Goal: Information Seeking & Learning: Learn about a topic

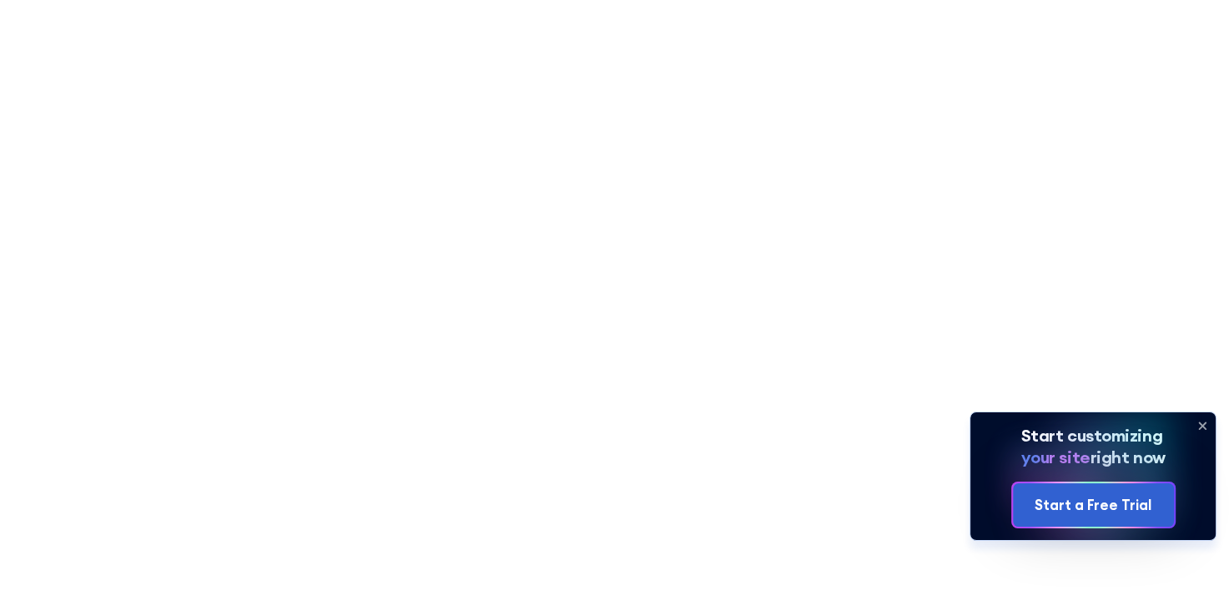
click at [1204, 439] on icon at bounding box center [1202, 425] width 27 height 27
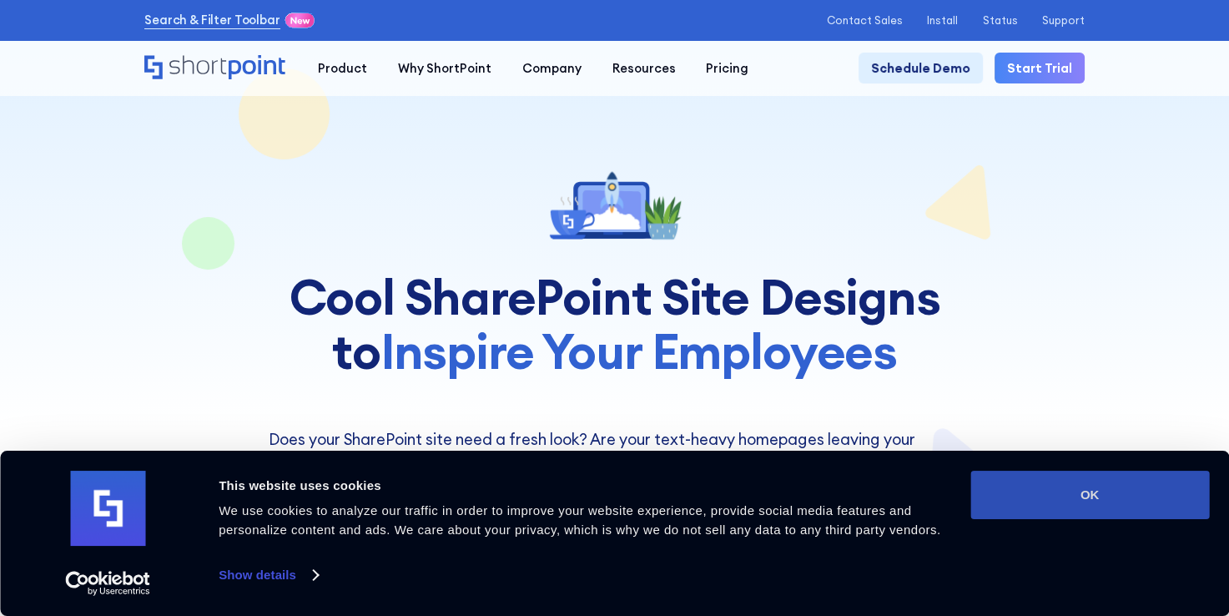
click at [1171, 509] on button "OK" at bounding box center [1089, 495] width 239 height 48
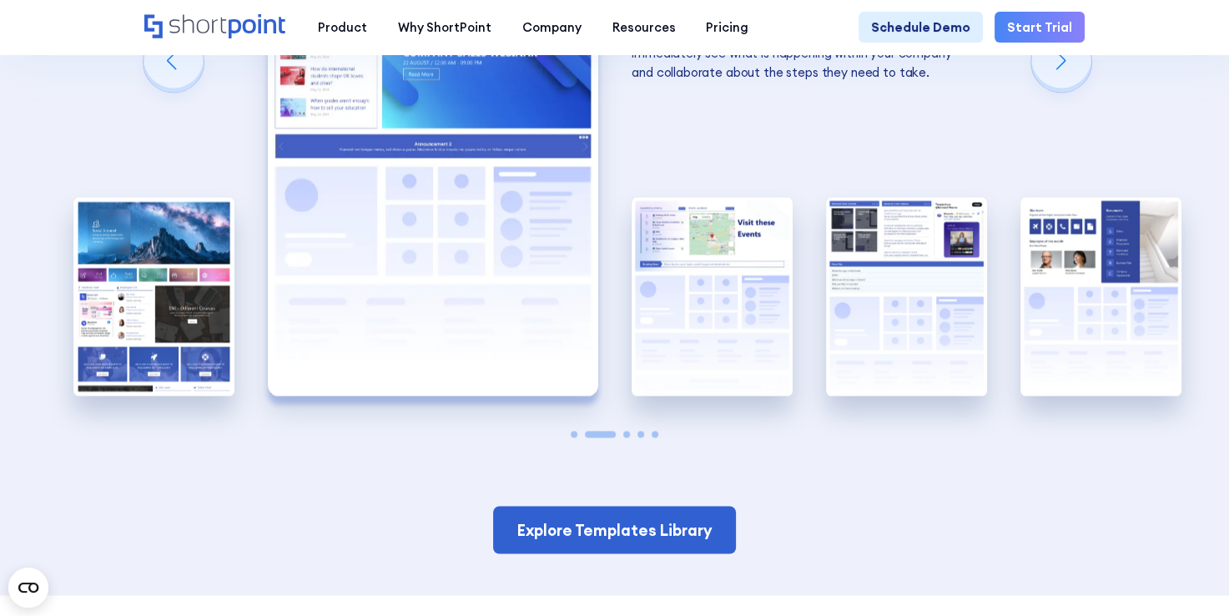
scroll to position [2503, 0]
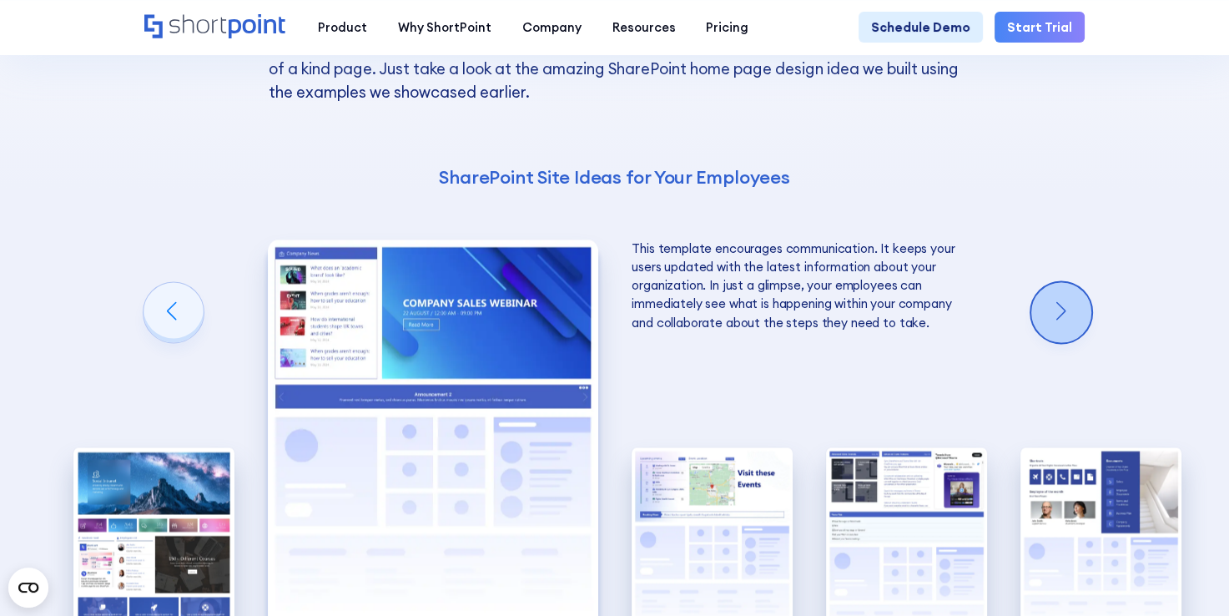
click at [1059, 342] on div "Next slide" at bounding box center [1061, 312] width 60 height 60
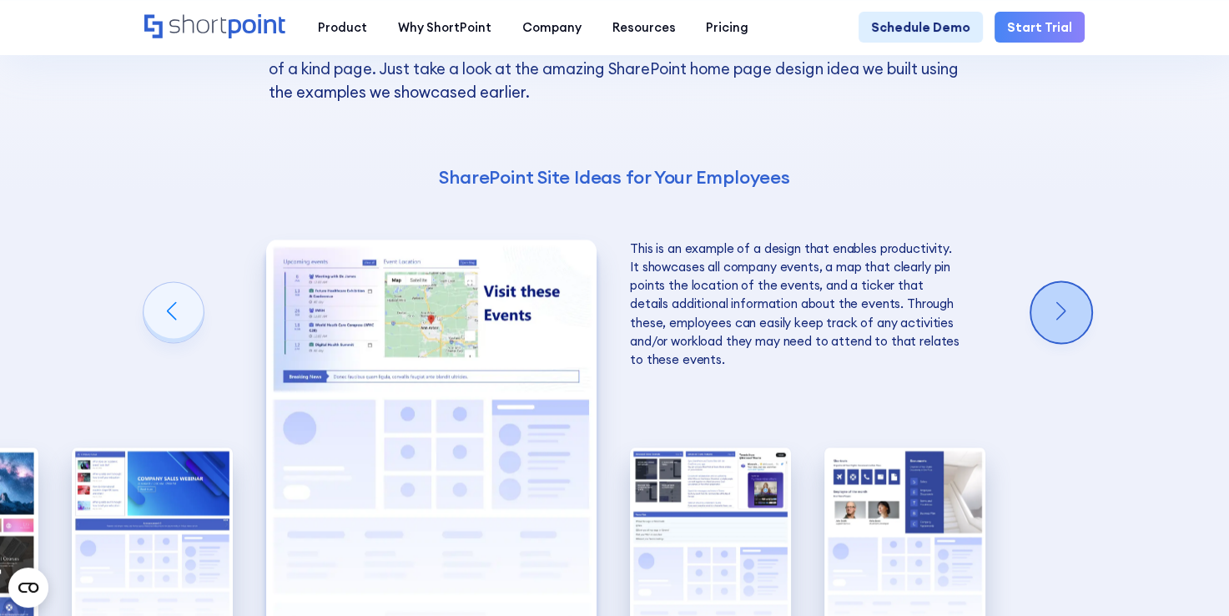
click at [1060, 342] on div "Next slide" at bounding box center [1061, 312] width 60 height 60
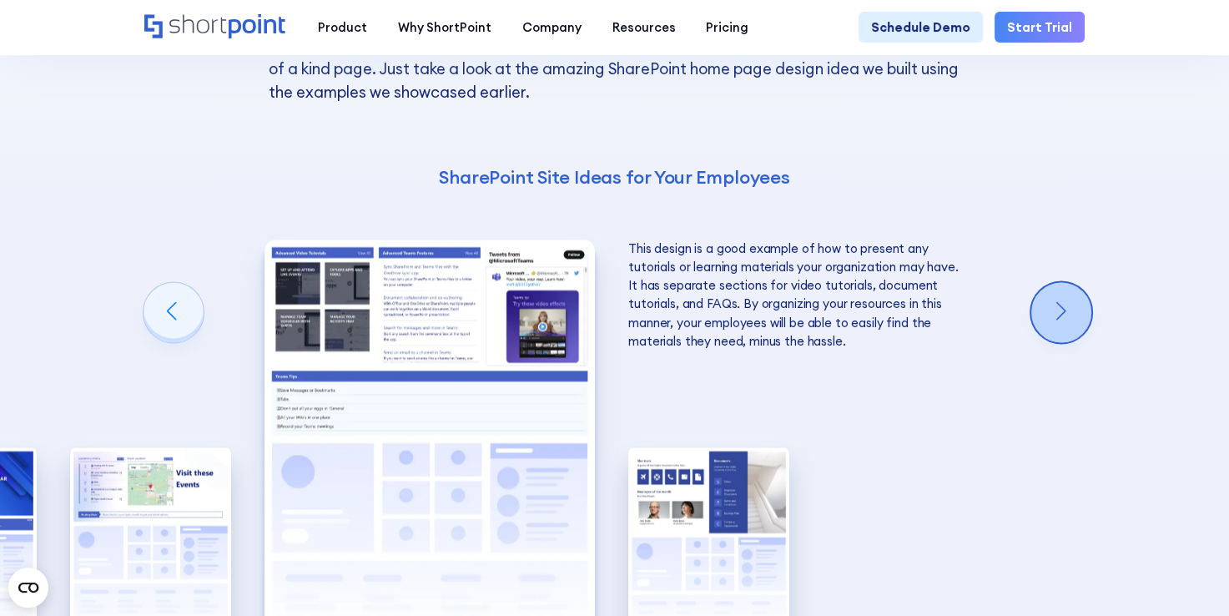
click at [1060, 342] on div "Next slide" at bounding box center [1061, 312] width 60 height 60
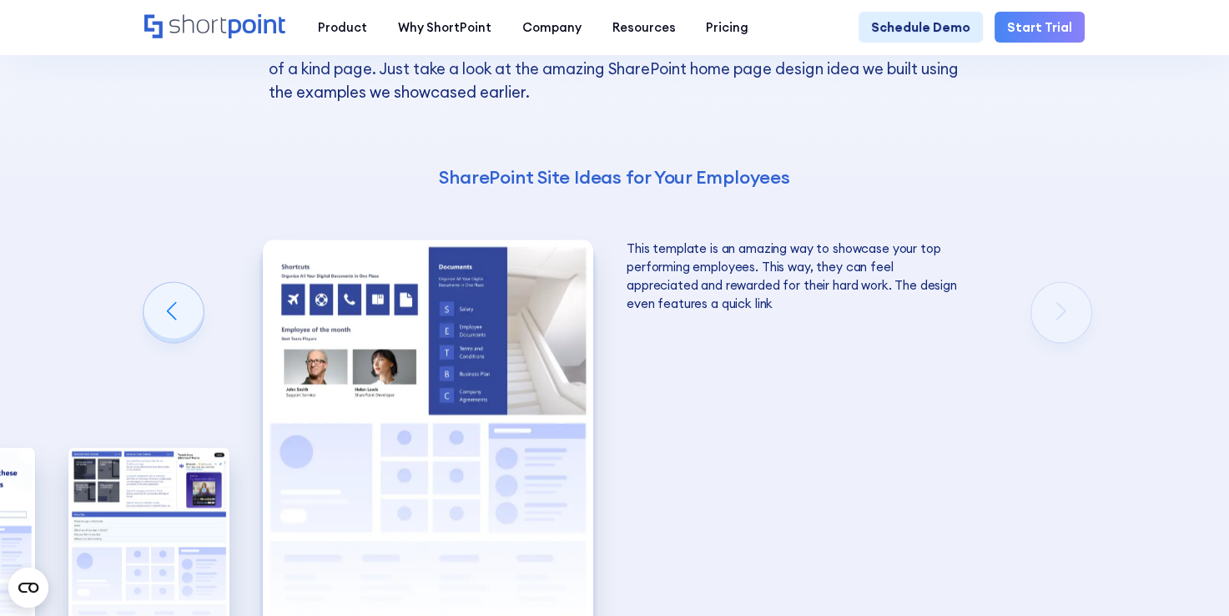
click at [1065, 349] on div "Using Cool SharePoint Web Parts to Create an Effective Design Wondering where t…" at bounding box center [614, 285] width 1229 height 1121
click at [197, 366] on div "Using Cool SharePoint Web Parts to Create an Effective Design Wondering where t…" at bounding box center [614, 285] width 1229 height 1121
click at [164, 342] on div "Previous slide" at bounding box center [174, 312] width 60 height 60
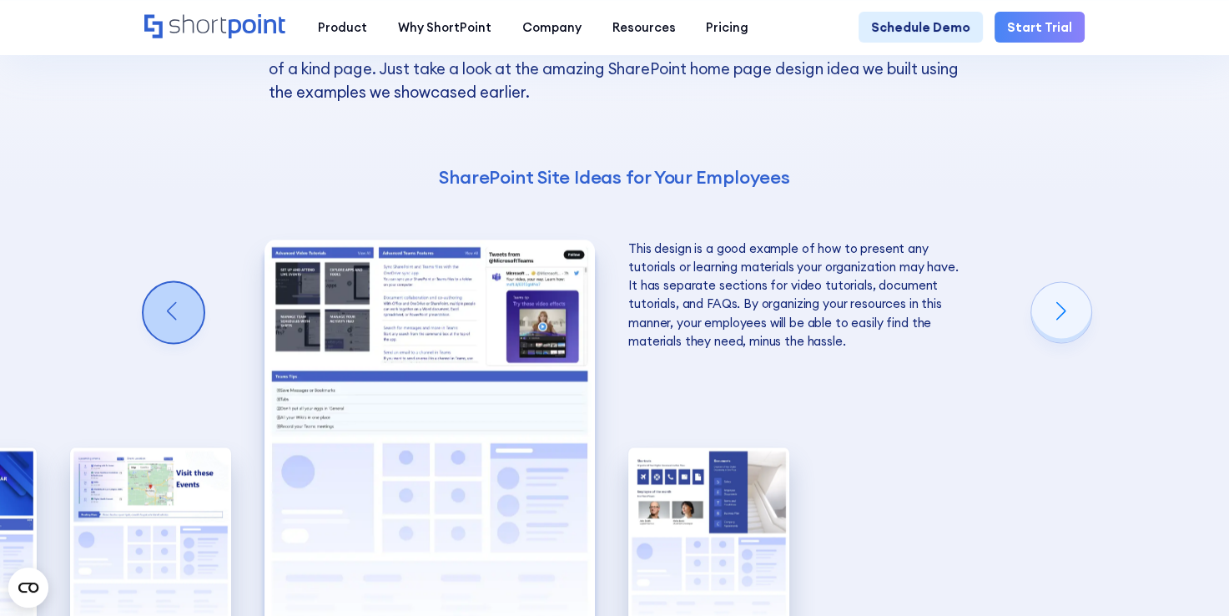
click at [164, 342] on div "Previous slide" at bounding box center [174, 312] width 60 height 60
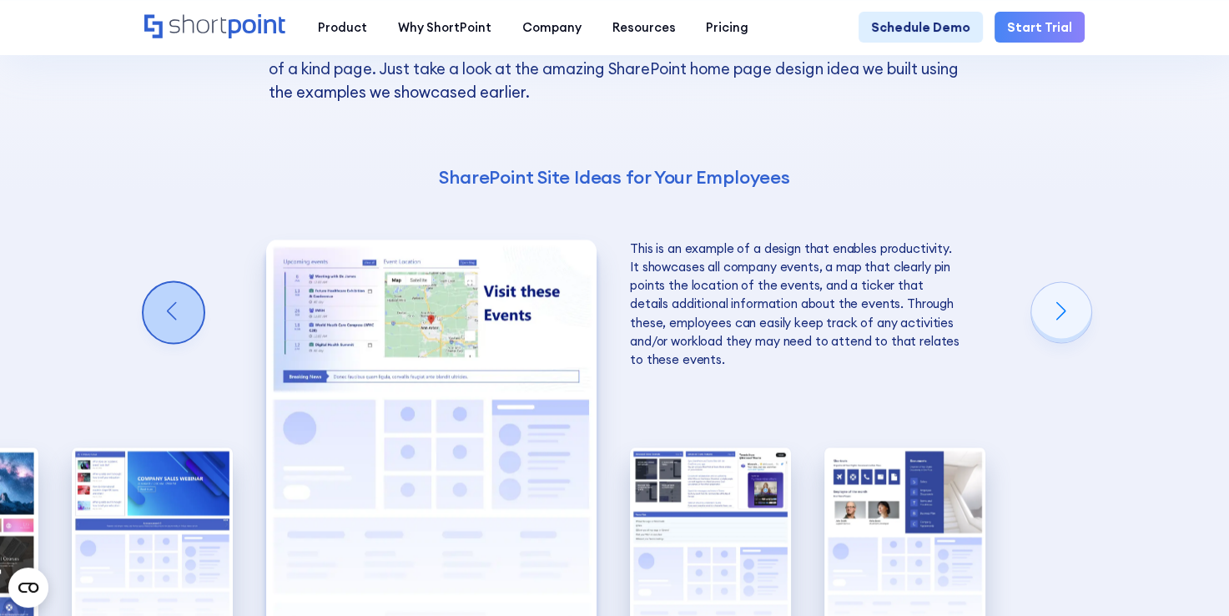
click at [164, 342] on div "Previous slide" at bounding box center [174, 312] width 60 height 60
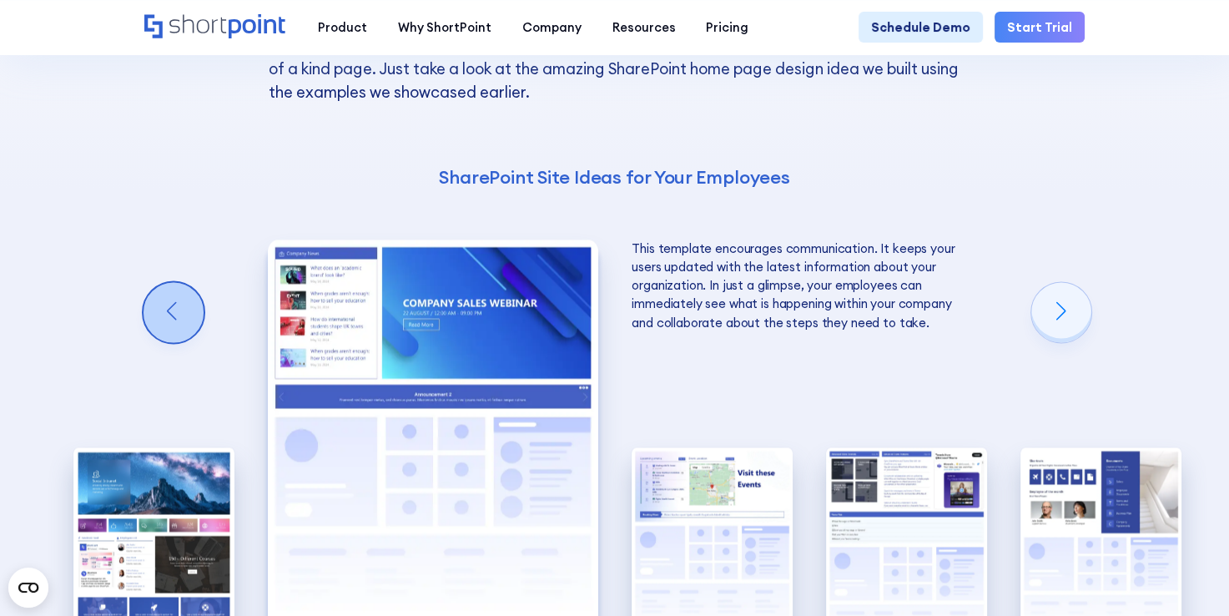
click at [164, 342] on div "Previous slide" at bounding box center [174, 312] width 60 height 60
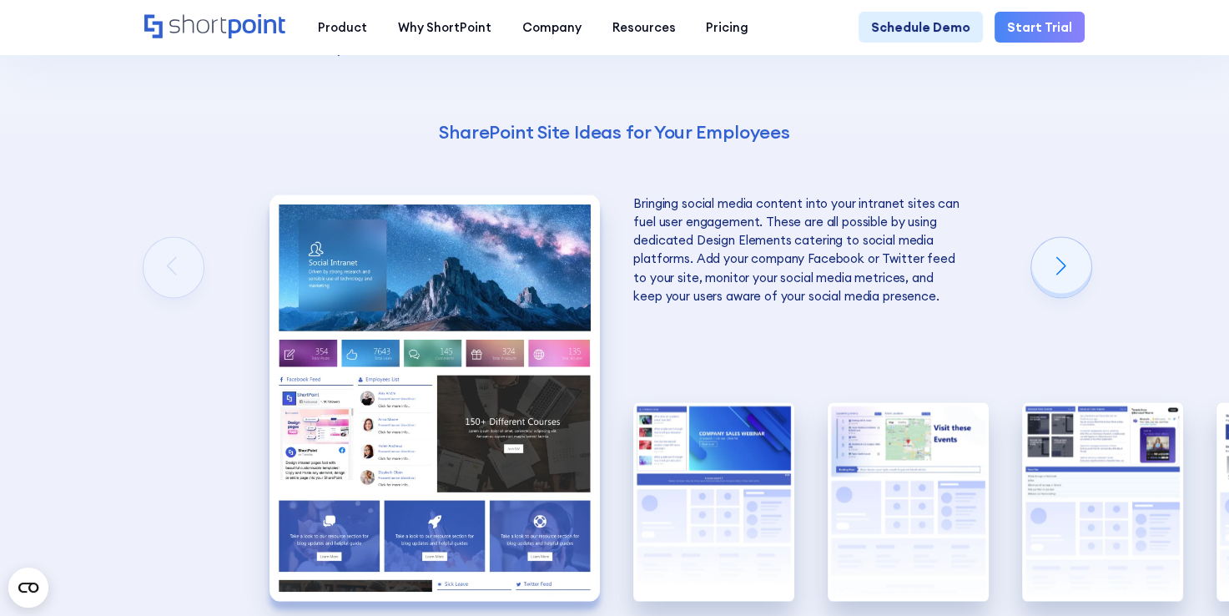
scroll to position [2670, 0]
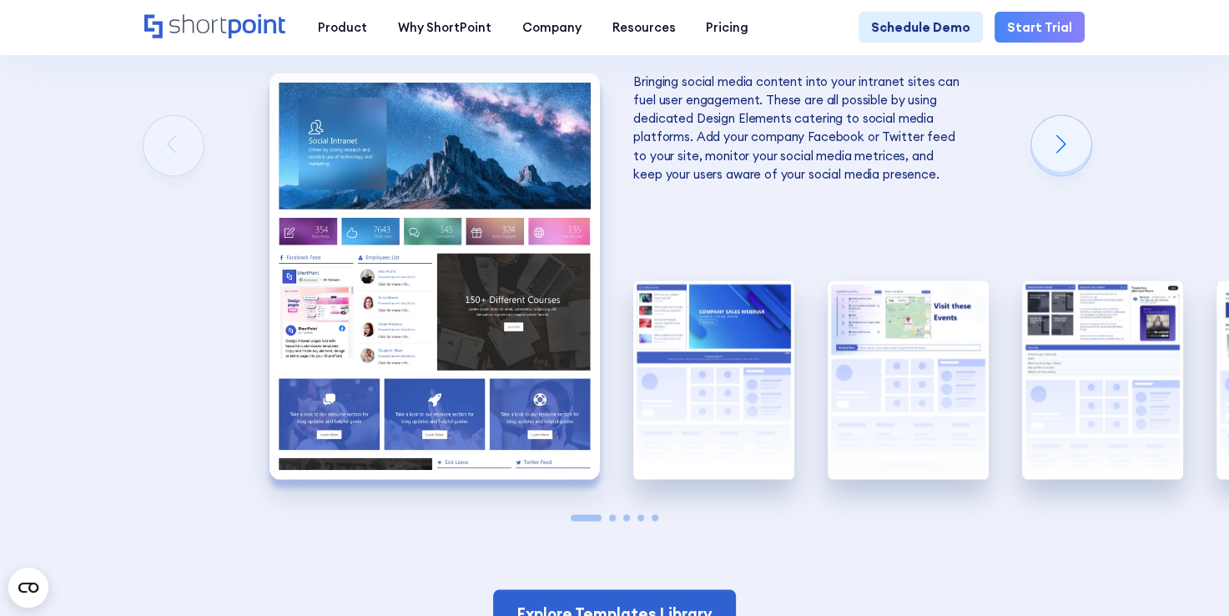
click at [455, 287] on img "1 / 5" at bounding box center [434, 275] width 330 height 405
click at [474, 249] on img "1 / 5" at bounding box center [434, 275] width 330 height 405
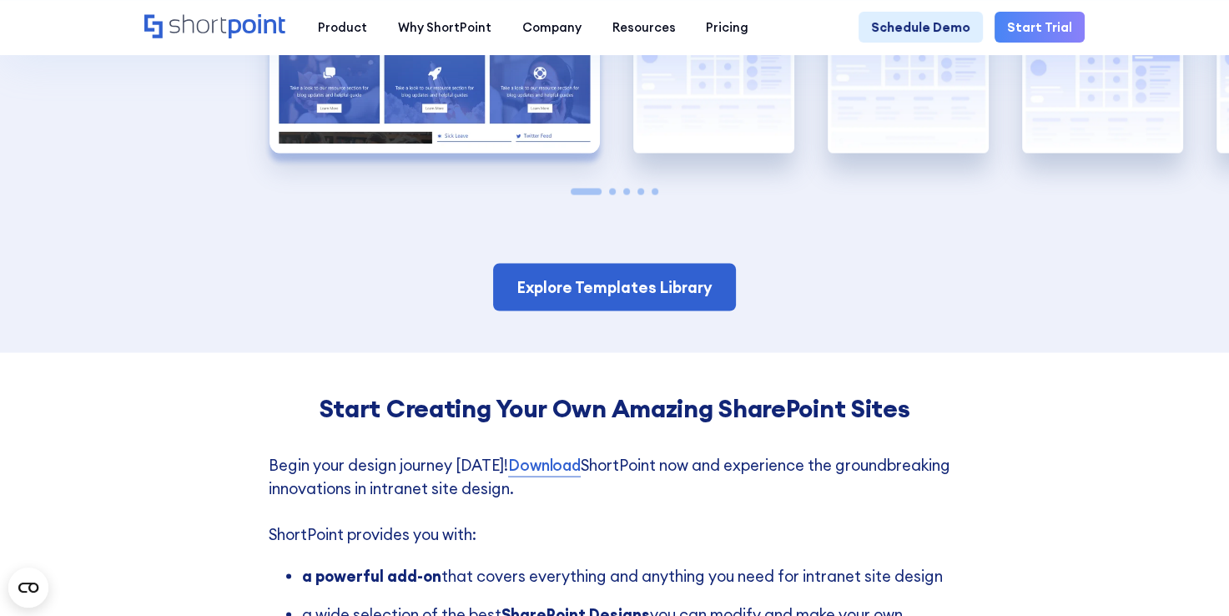
scroll to position [3087, 0]
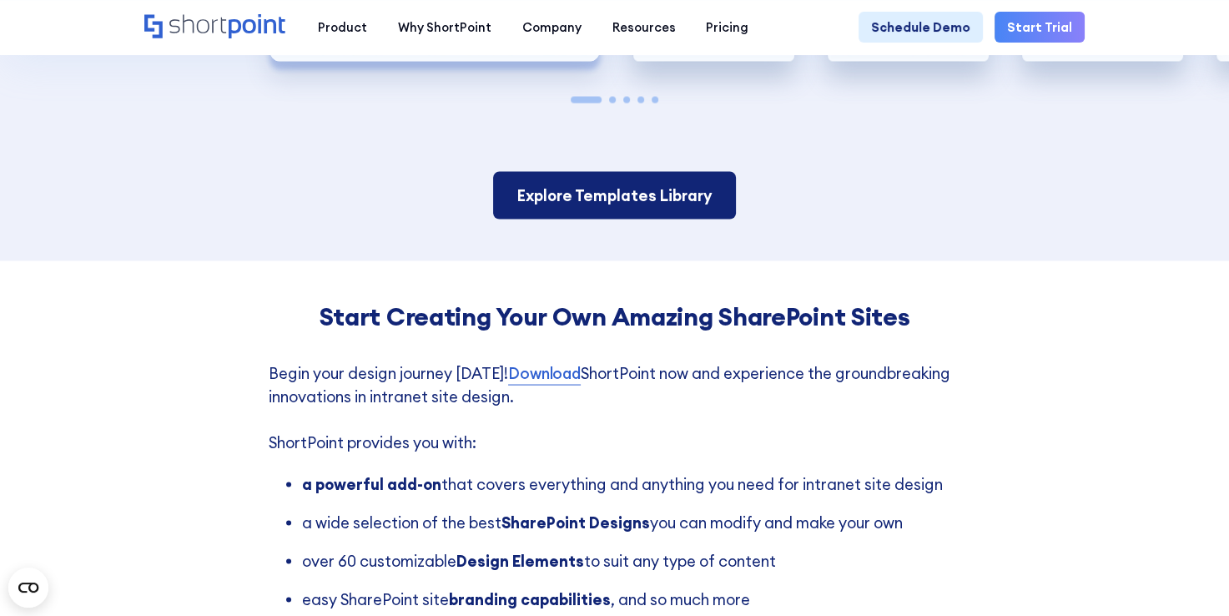
click at [602, 219] on link "Explore Templates Library" at bounding box center [615, 196] width 244 height 48
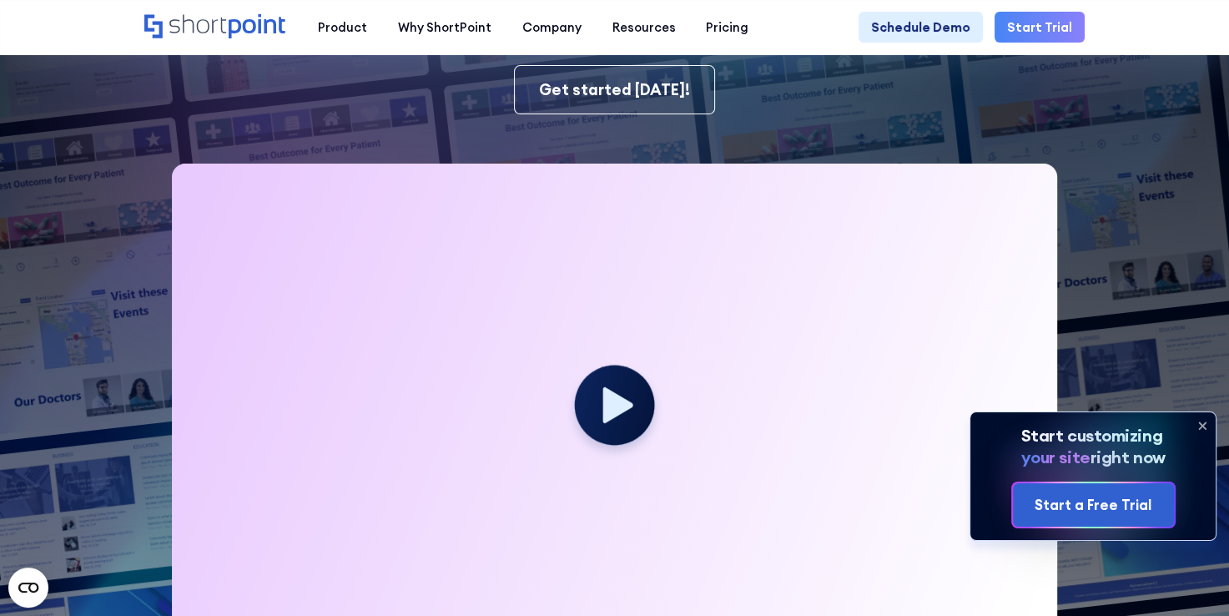
scroll to position [334, 0]
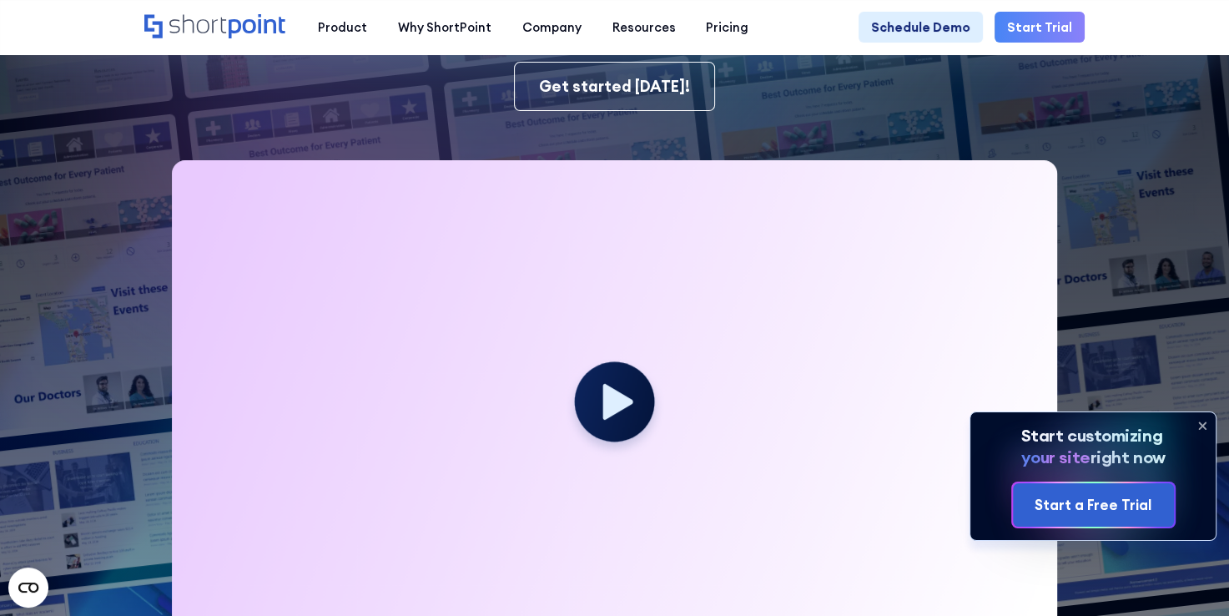
click at [1207, 439] on icon at bounding box center [1202, 425] width 27 height 27
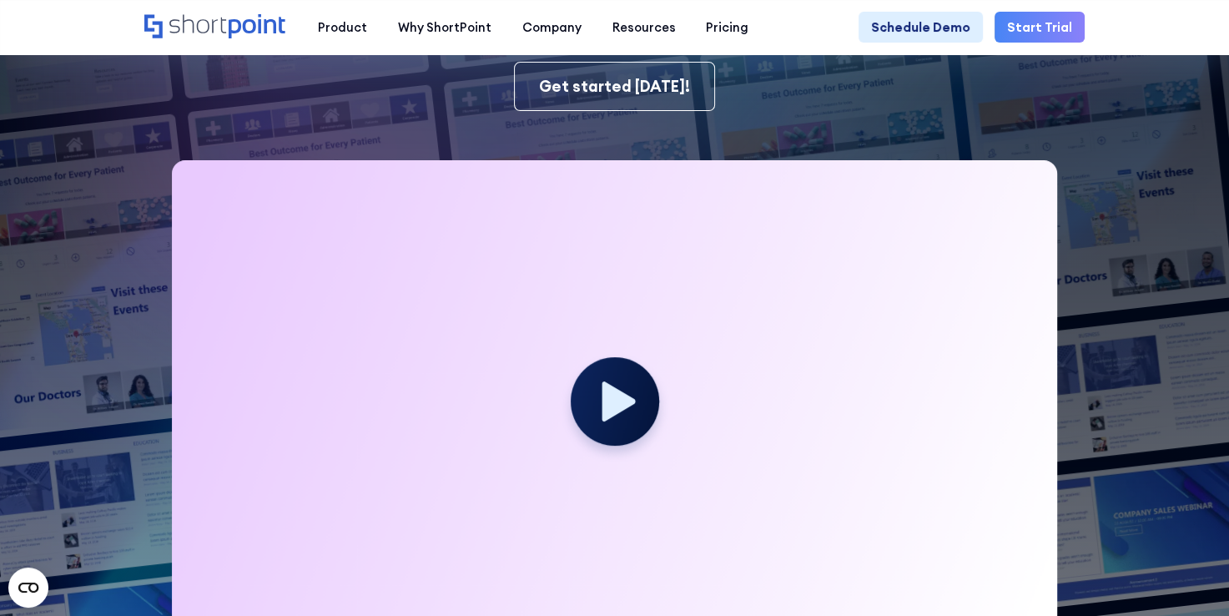
click at [632, 409] on icon at bounding box center [618, 401] width 33 height 40
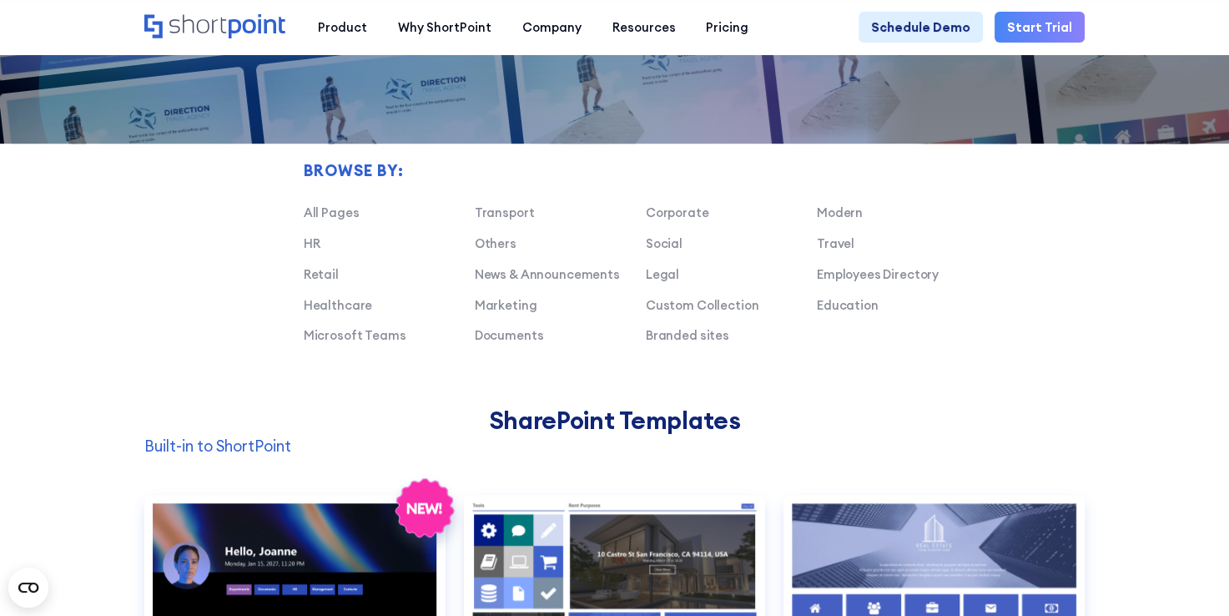
scroll to position [1085, 0]
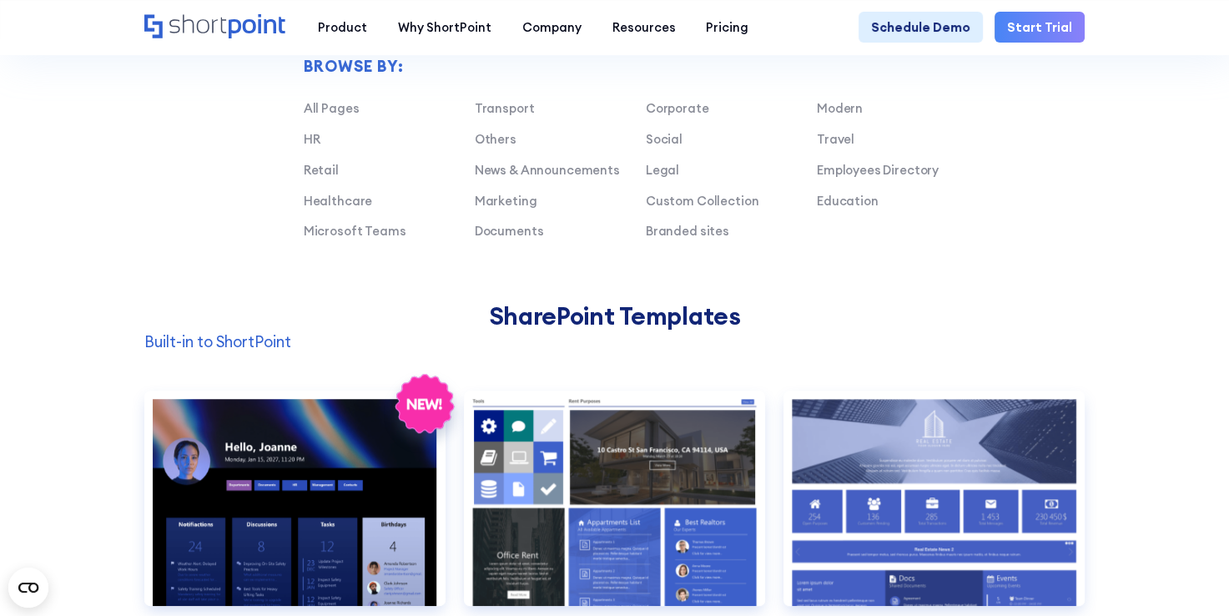
drag, startPoint x: 824, startPoint y: 118, endPoint x: 1005, endPoint y: 192, distance: 194.6
click at [824, 116] on link "Modern" at bounding box center [840, 108] width 46 height 16
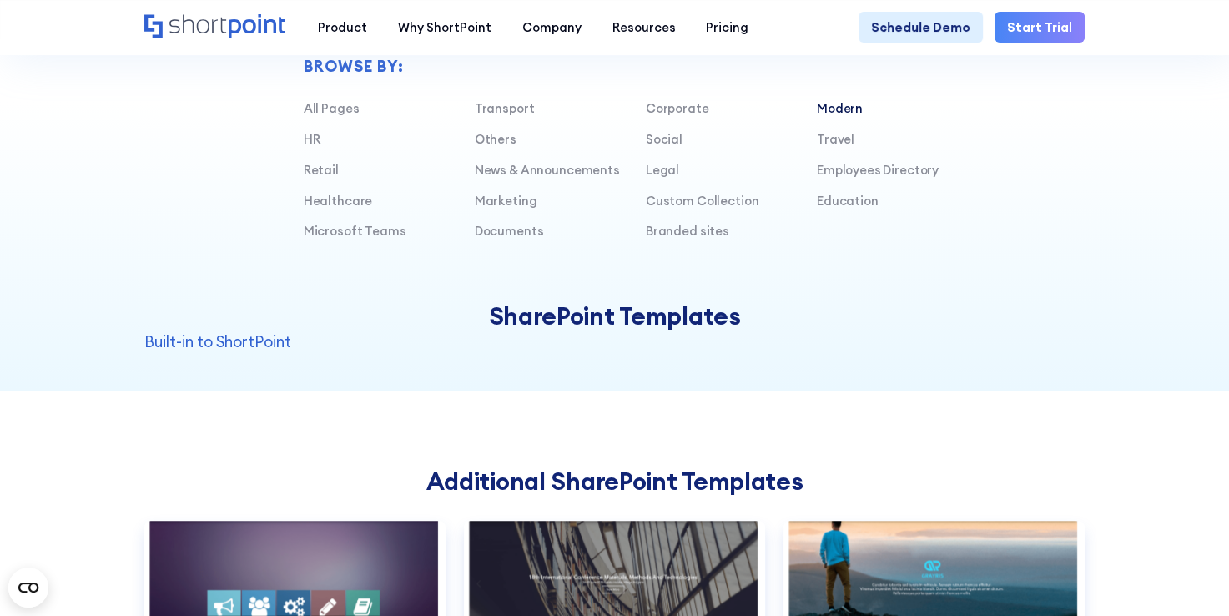
click at [842, 111] on link "Modern" at bounding box center [840, 108] width 46 height 16
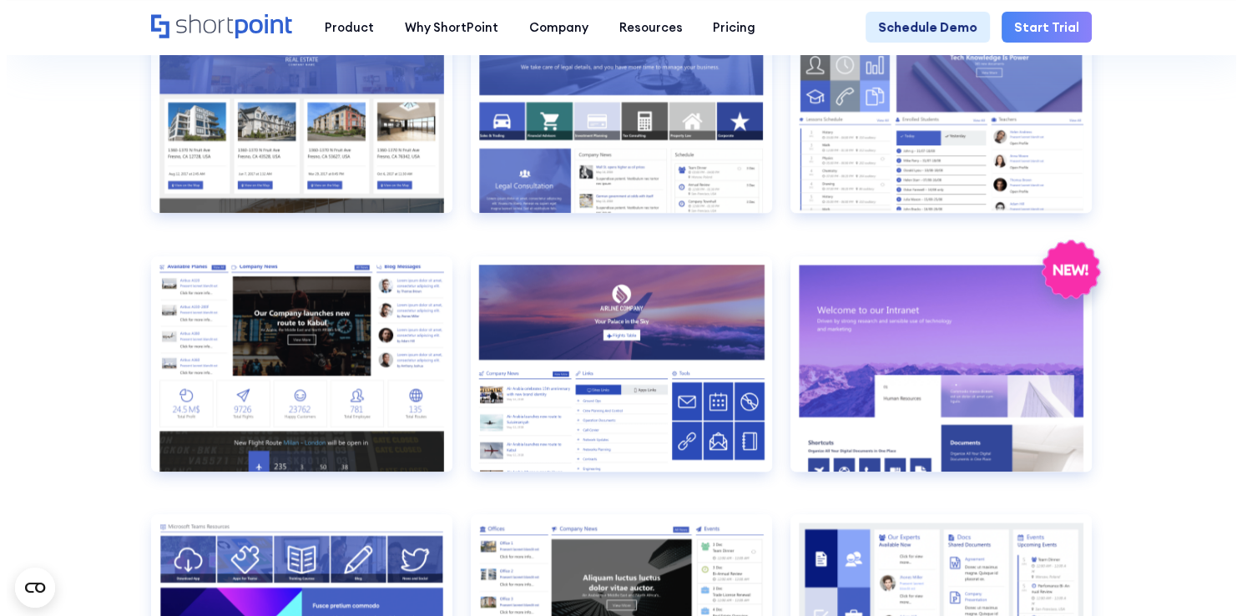
scroll to position [1836, 0]
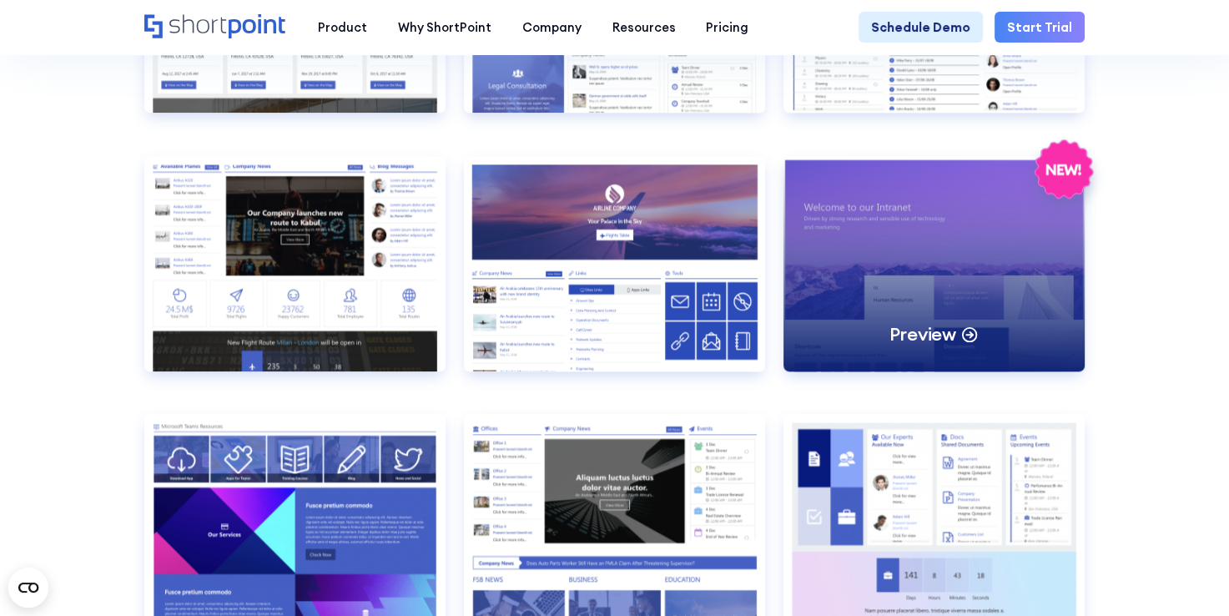
click at [965, 249] on div "Preview" at bounding box center [933, 263] width 301 height 215
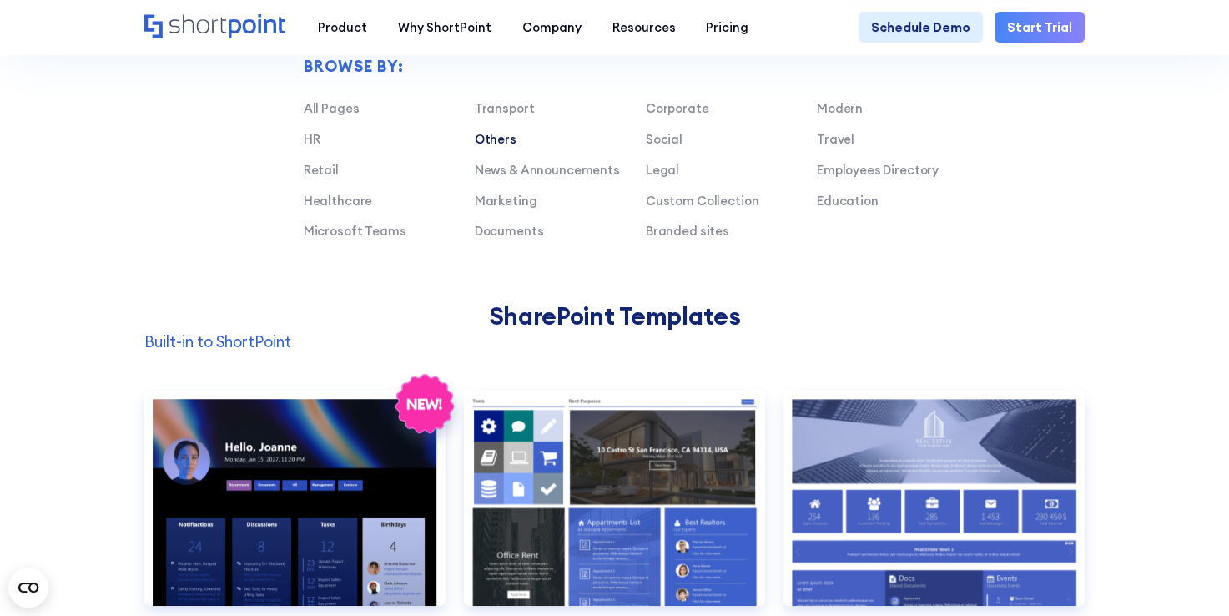
click at [490, 147] on link "Others" at bounding box center [496, 139] width 42 height 16
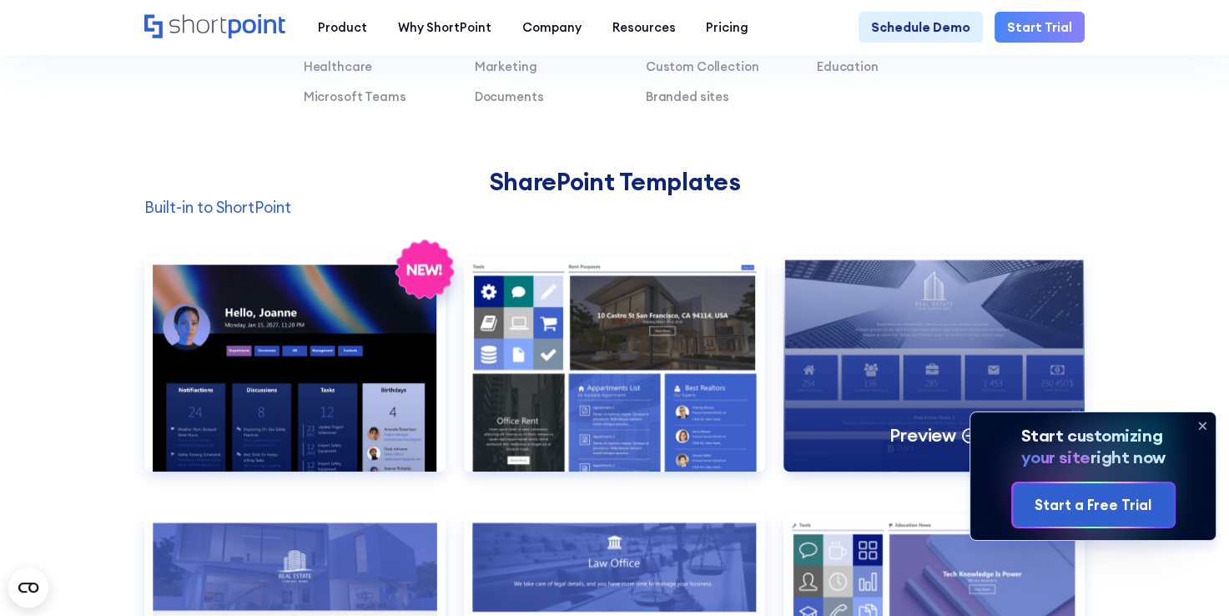
scroll to position [1335, 0]
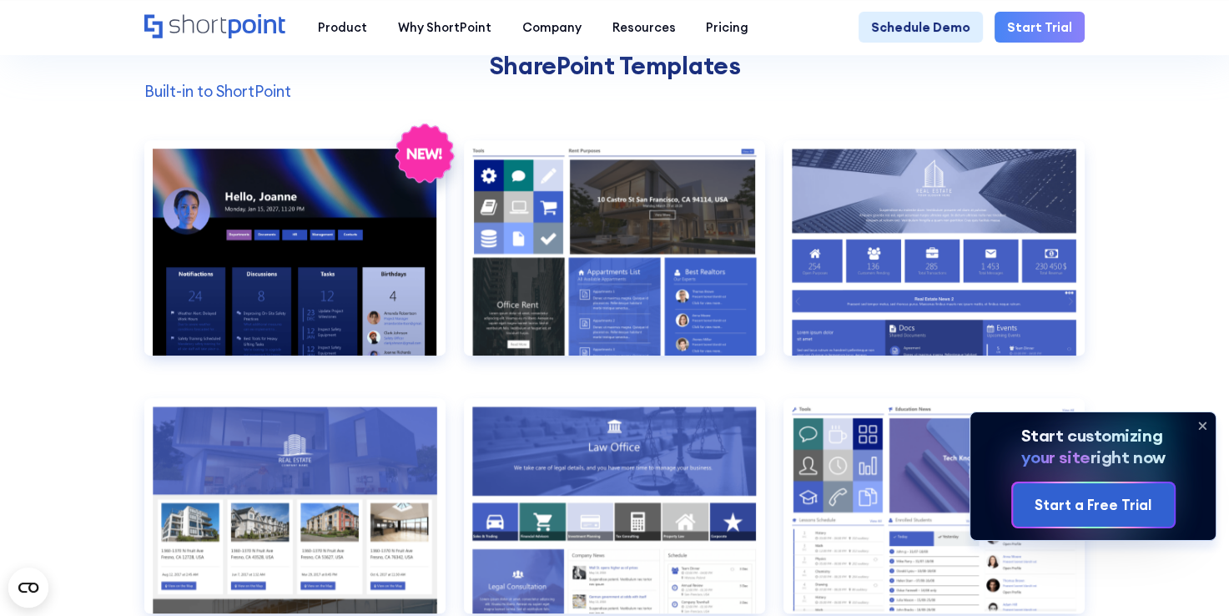
click at [1206, 439] on icon at bounding box center [1202, 425] width 27 height 27
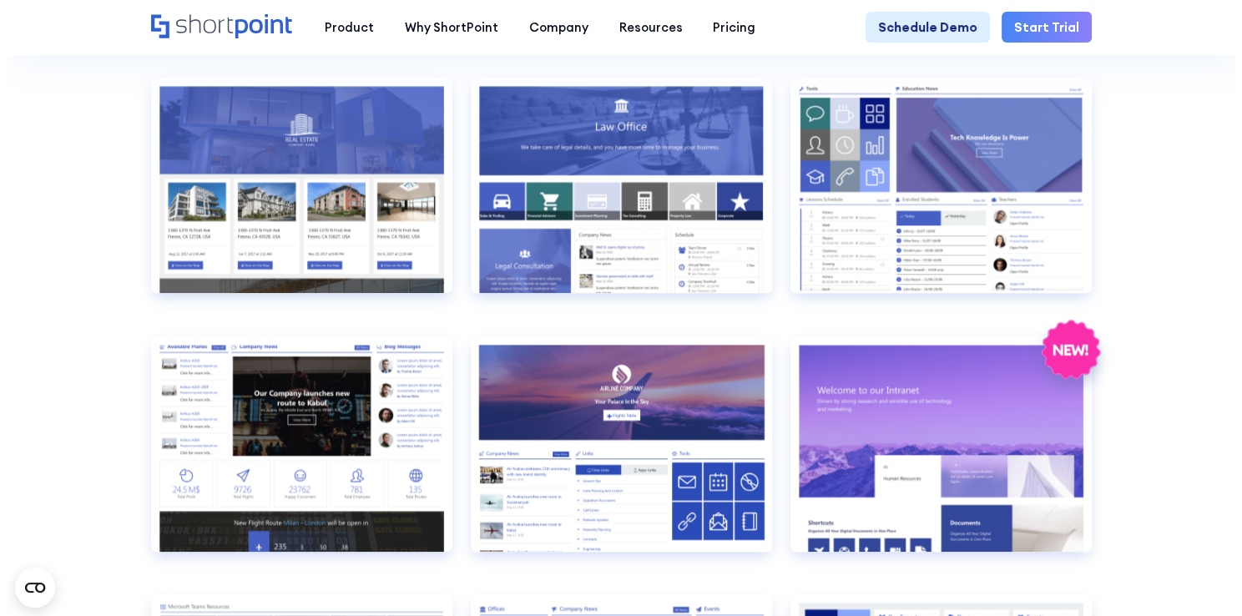
scroll to position [1585, 0]
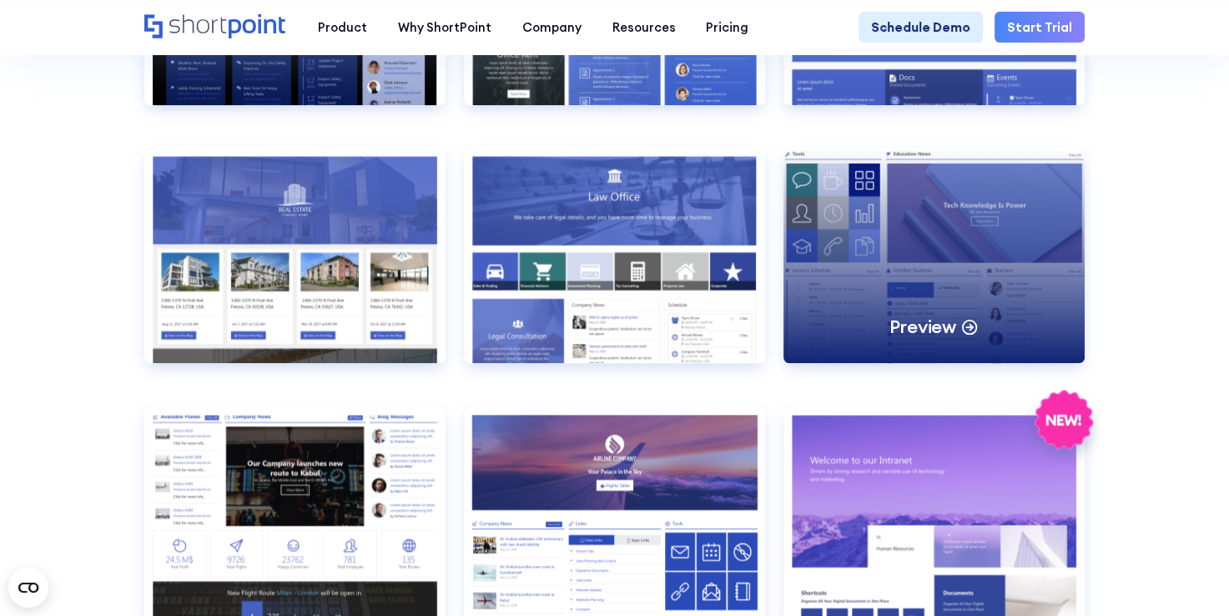
click at [1034, 239] on div "Preview" at bounding box center [933, 255] width 301 height 215
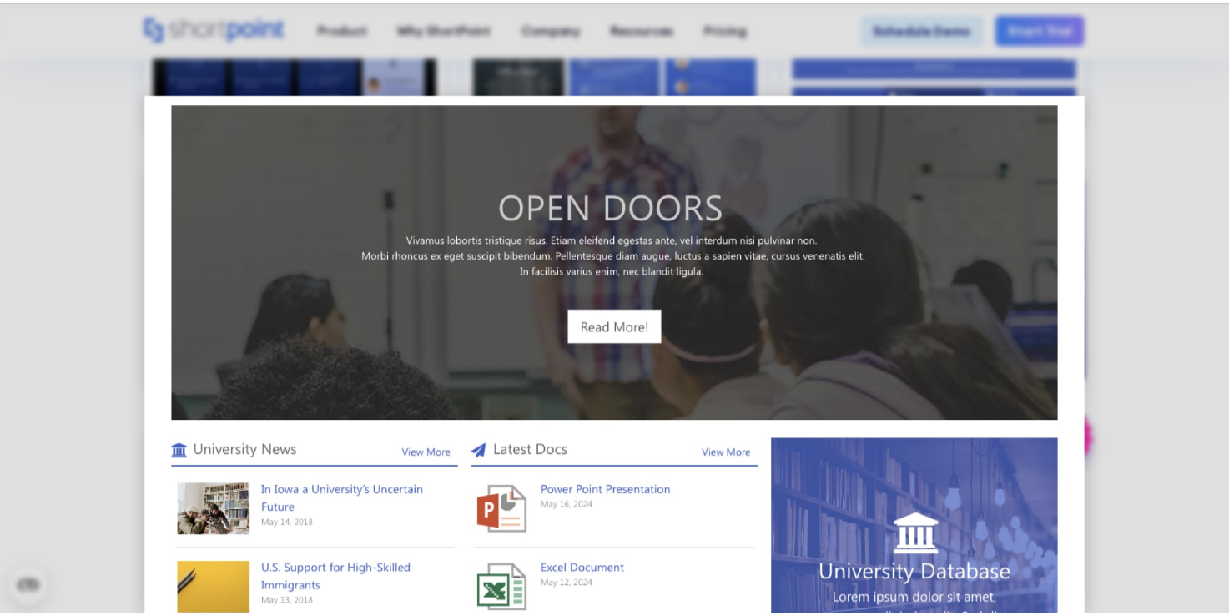
scroll to position [901, 0]
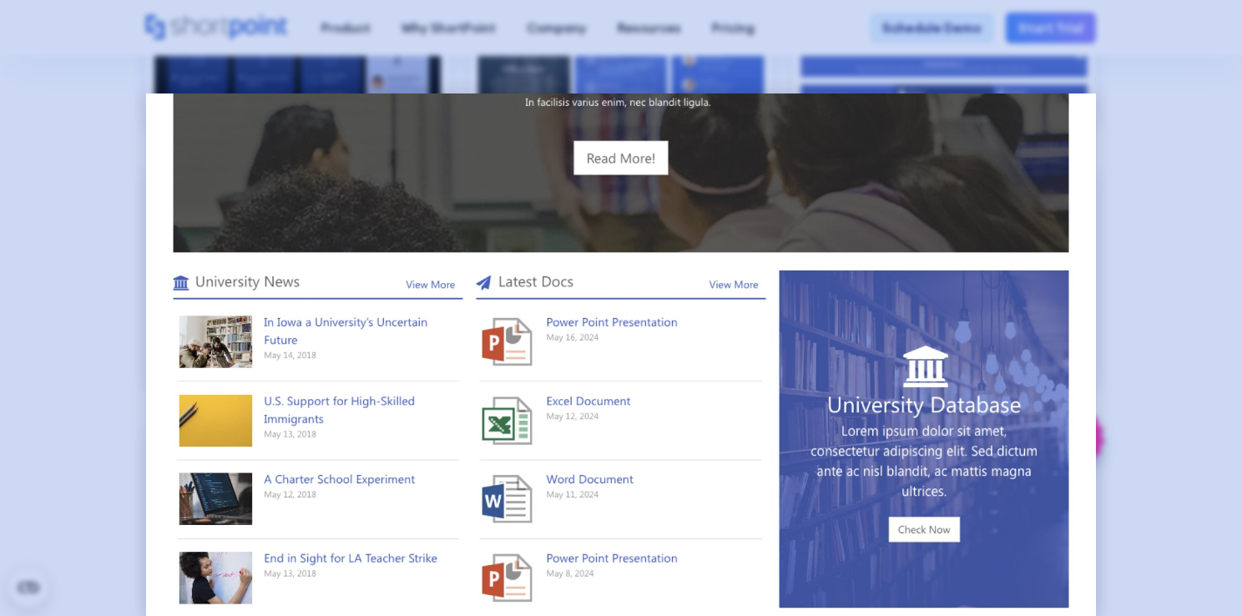
click at [1126, 261] on div at bounding box center [621, 308] width 1242 height 616
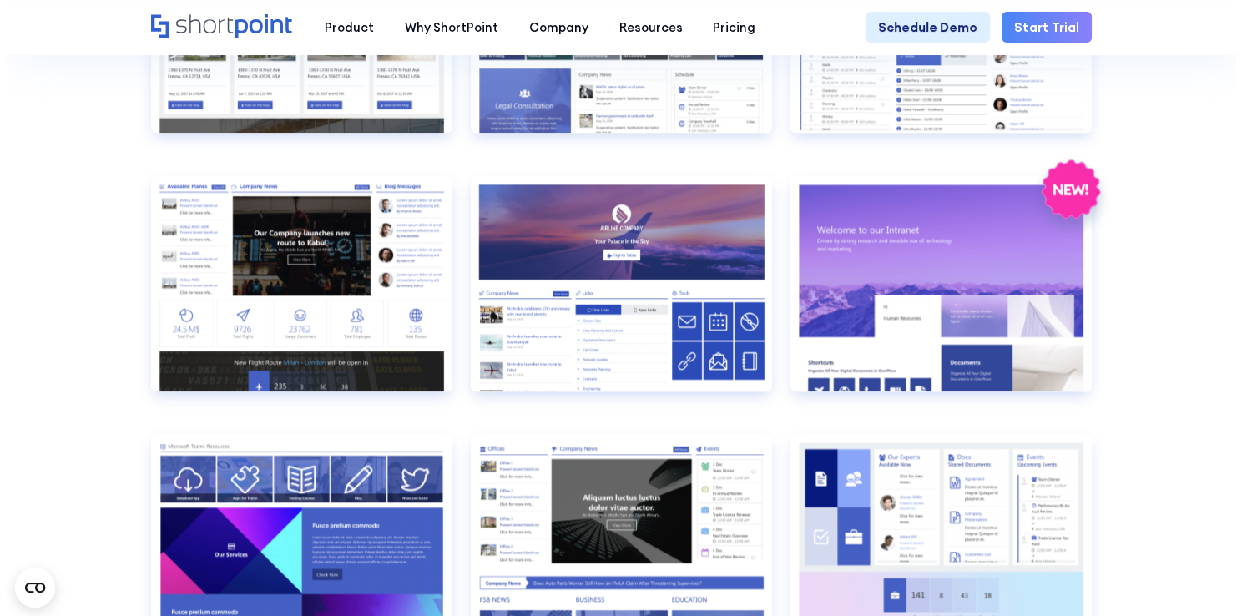
scroll to position [1836, 0]
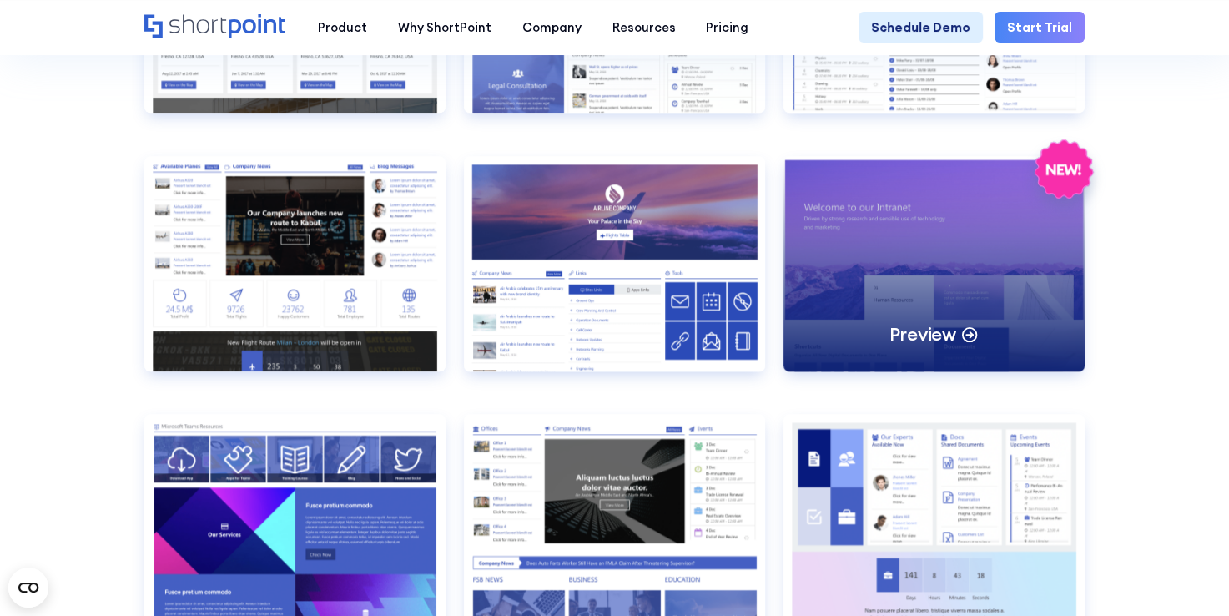
click at [1004, 276] on div "Preview" at bounding box center [933, 263] width 301 height 215
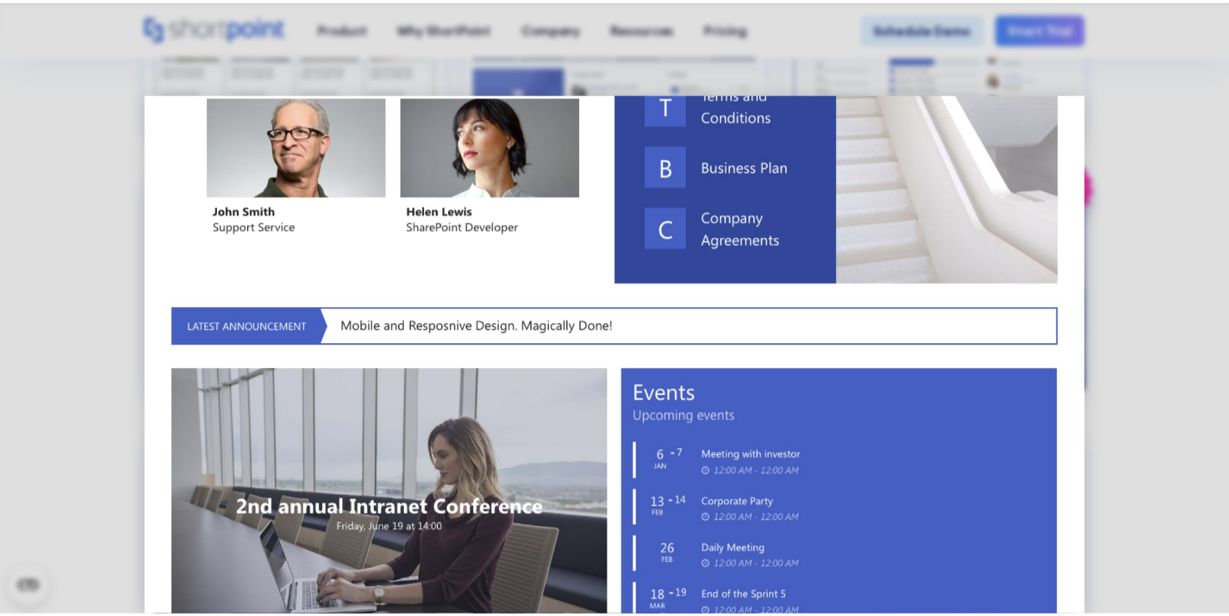
scroll to position [234, 0]
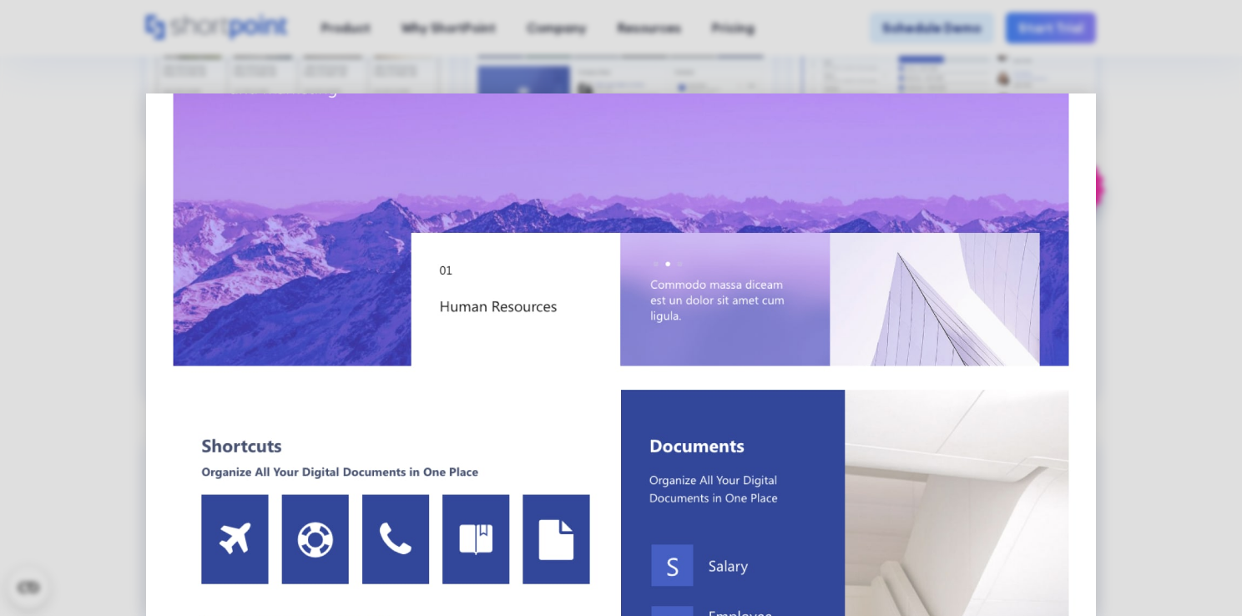
click at [1228, 232] on div at bounding box center [621, 308] width 1242 height 616
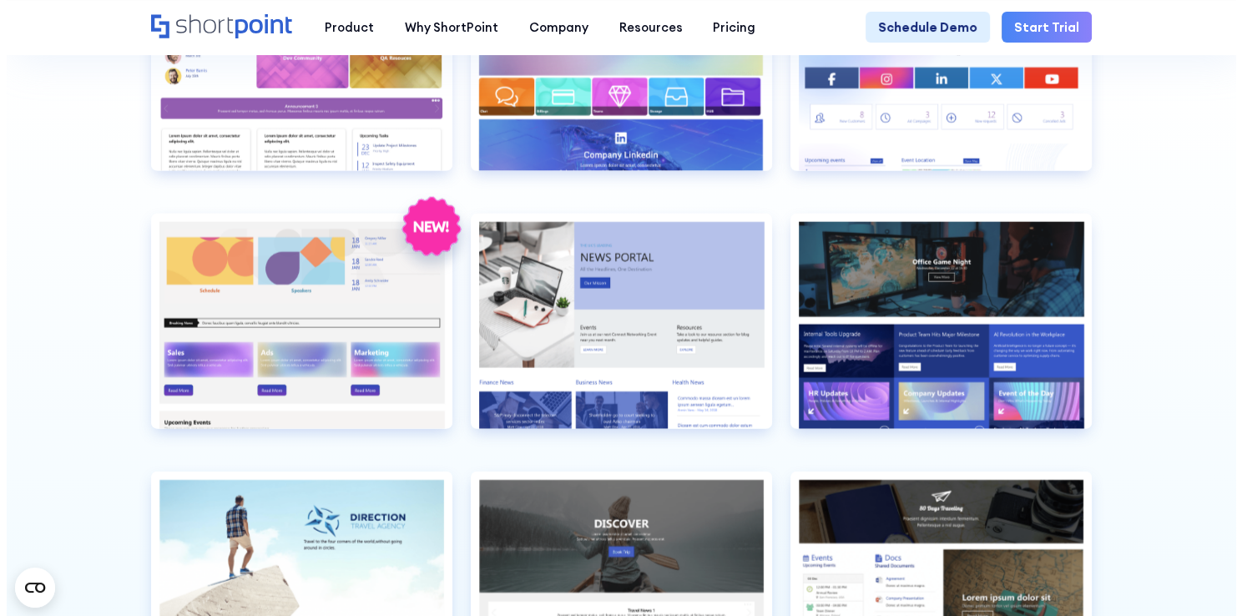
scroll to position [3588, 0]
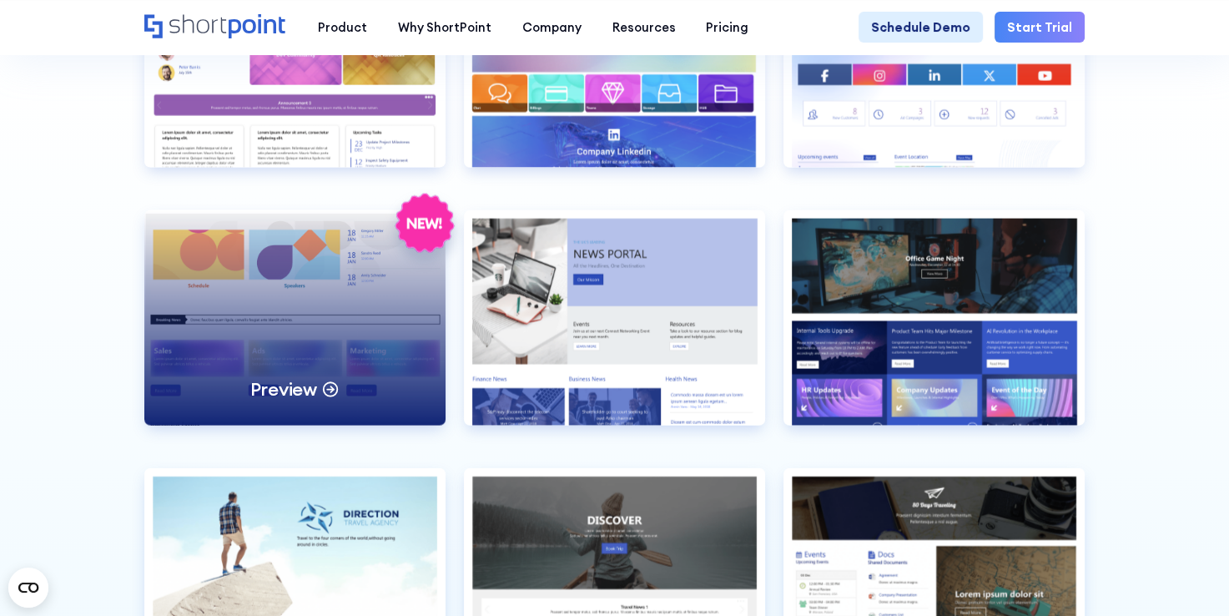
click at [326, 323] on div "Preview" at bounding box center [294, 317] width 301 height 215
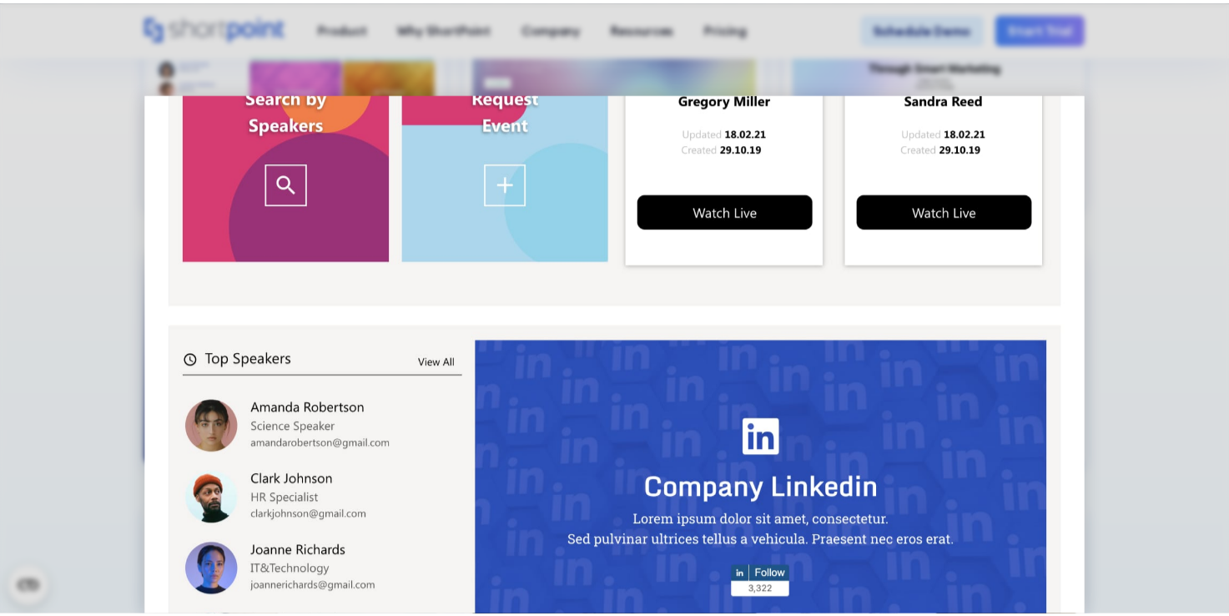
scroll to position [872, 0]
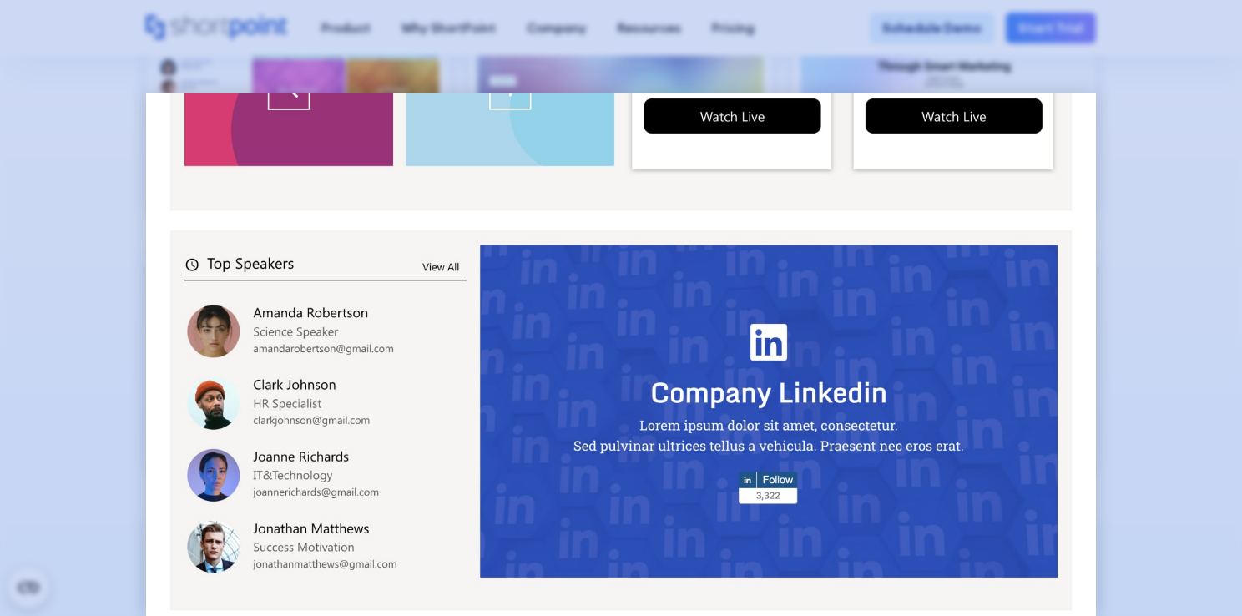
click at [1215, 224] on div at bounding box center [621, 308] width 1242 height 616
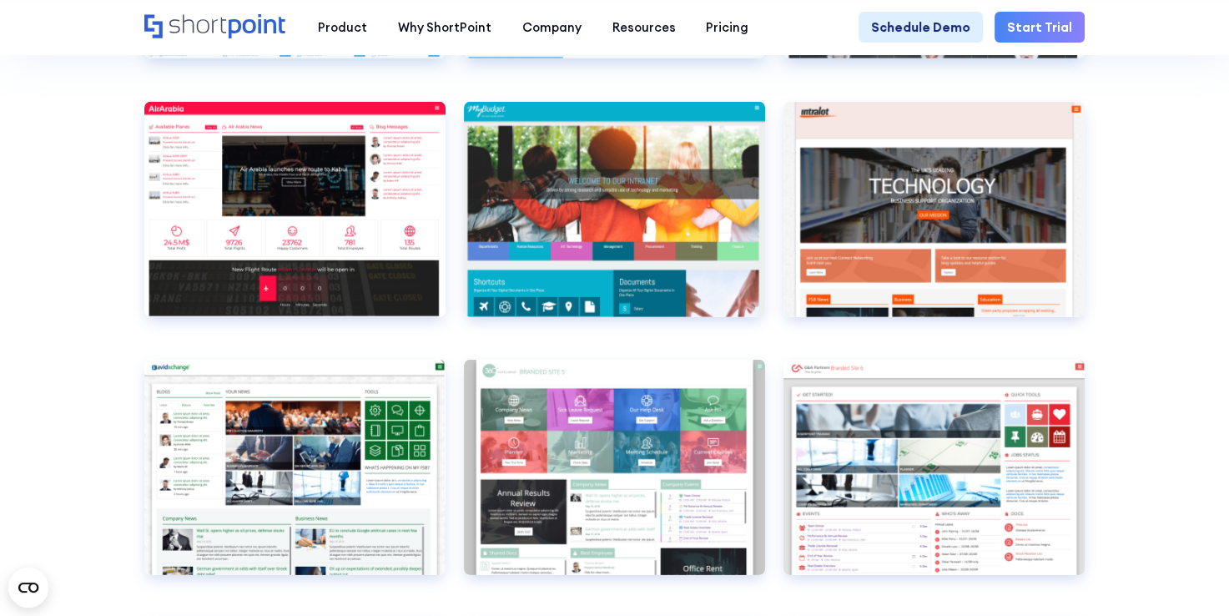
scroll to position [4923, 0]
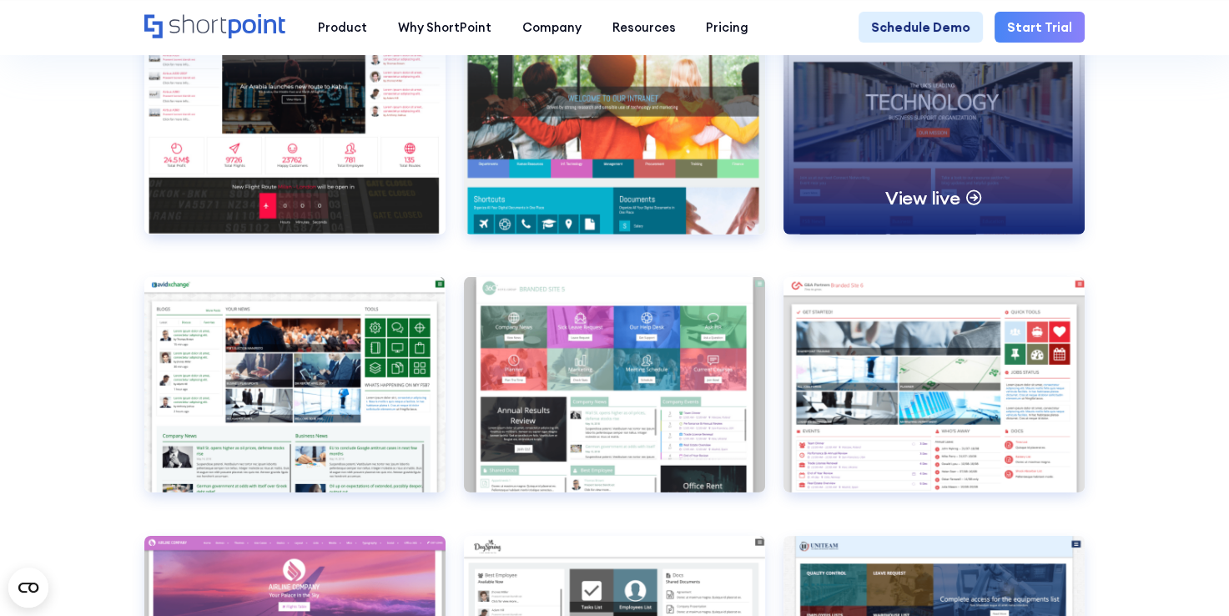
click at [1011, 174] on div "View live" at bounding box center [933, 126] width 301 height 215
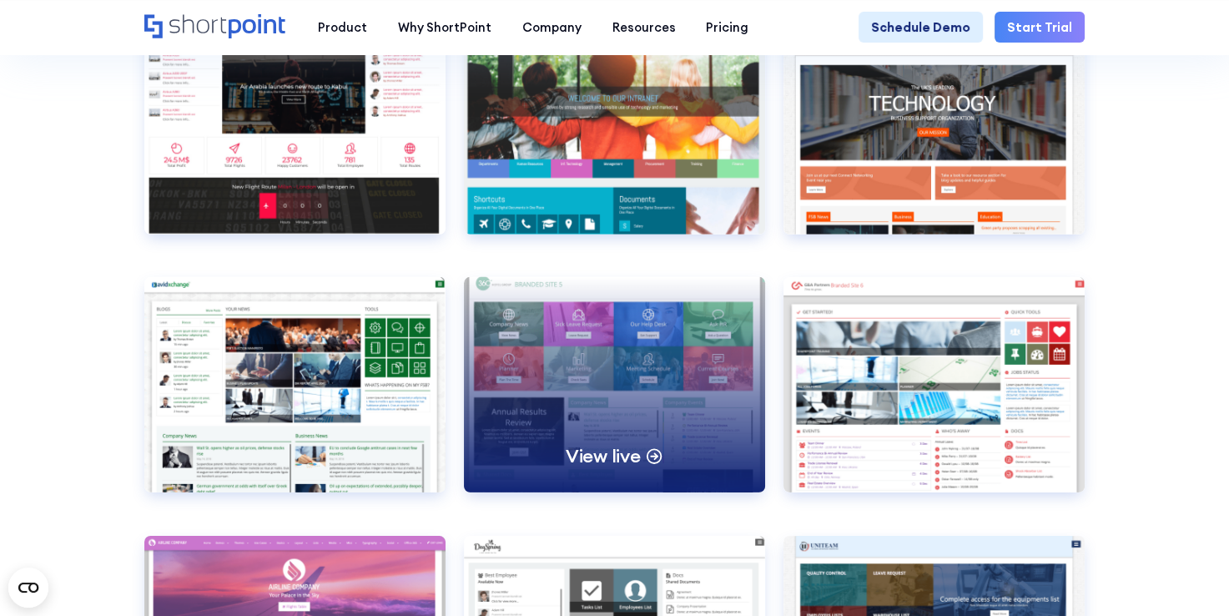
click at [644, 433] on div "View live" at bounding box center [614, 384] width 301 height 215
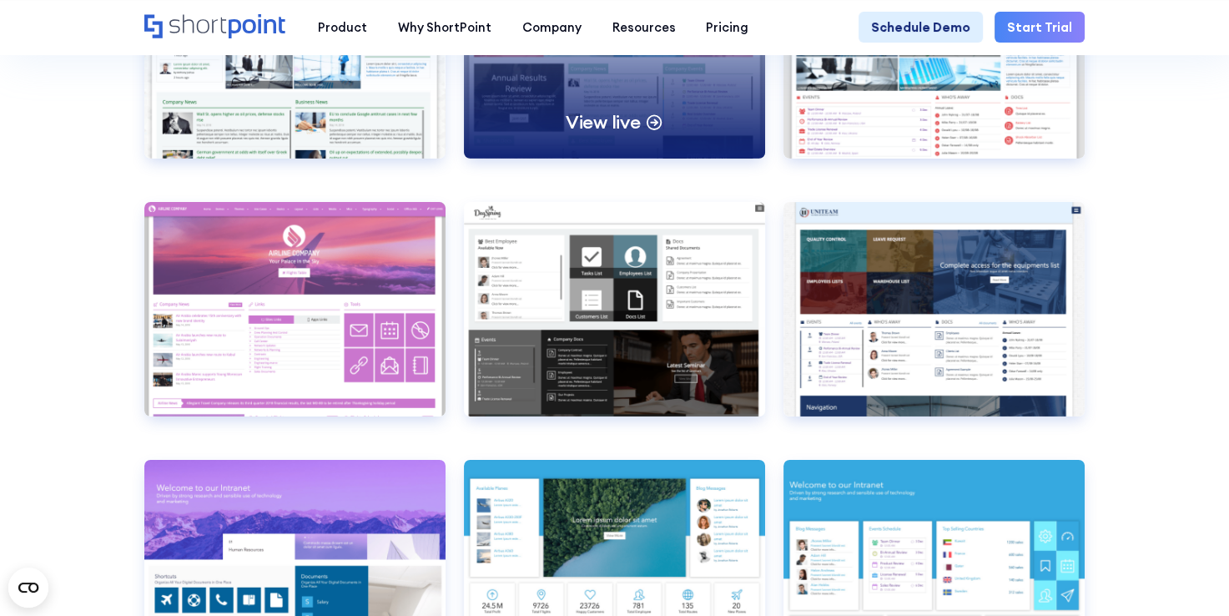
scroll to position [5507, 0]
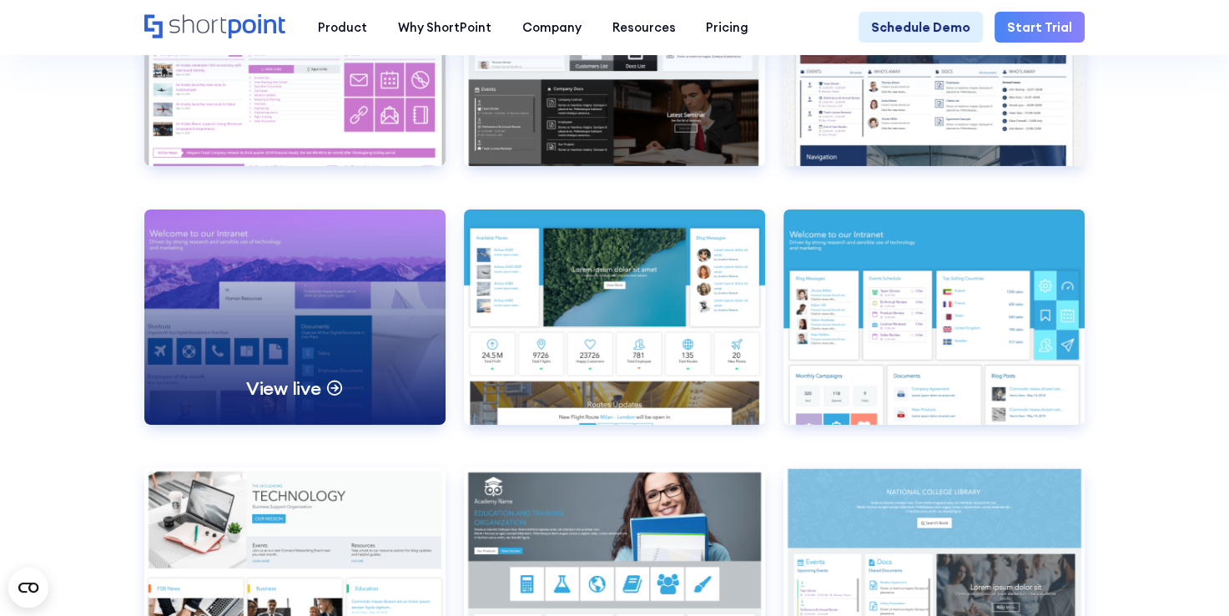
click at [391, 347] on div "View live" at bounding box center [294, 316] width 301 height 215
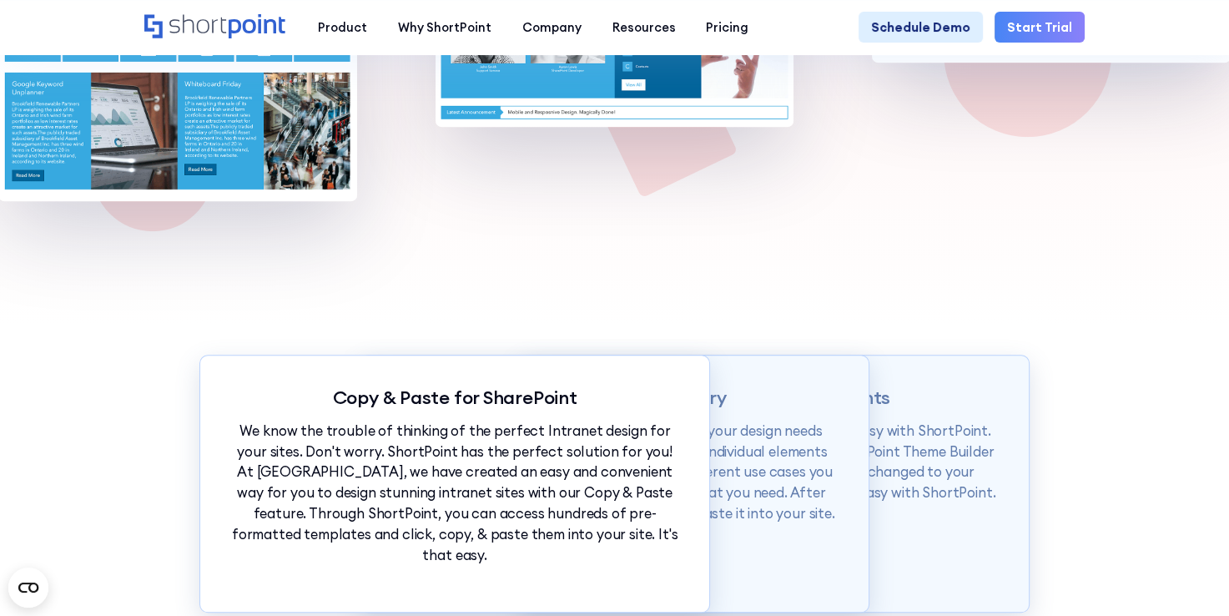
scroll to position [1252, 0]
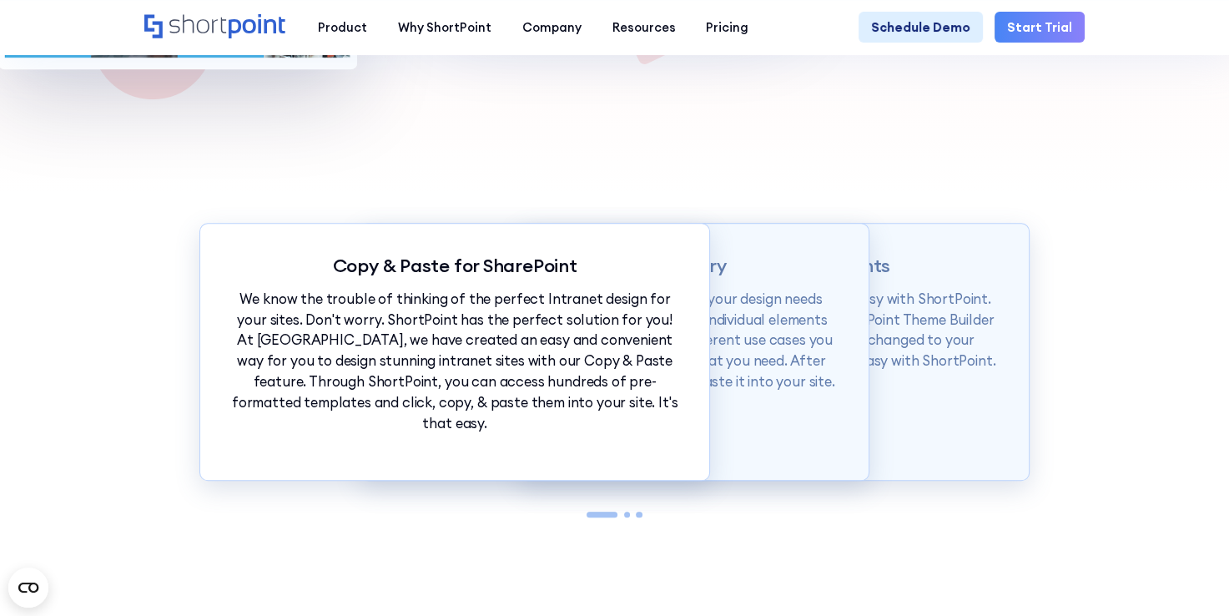
click at [1126, 375] on div "Copy & Paste for SharePoint We know the trouble of thinking of the perfect Intr…" at bounding box center [614, 393] width 1229 height 402
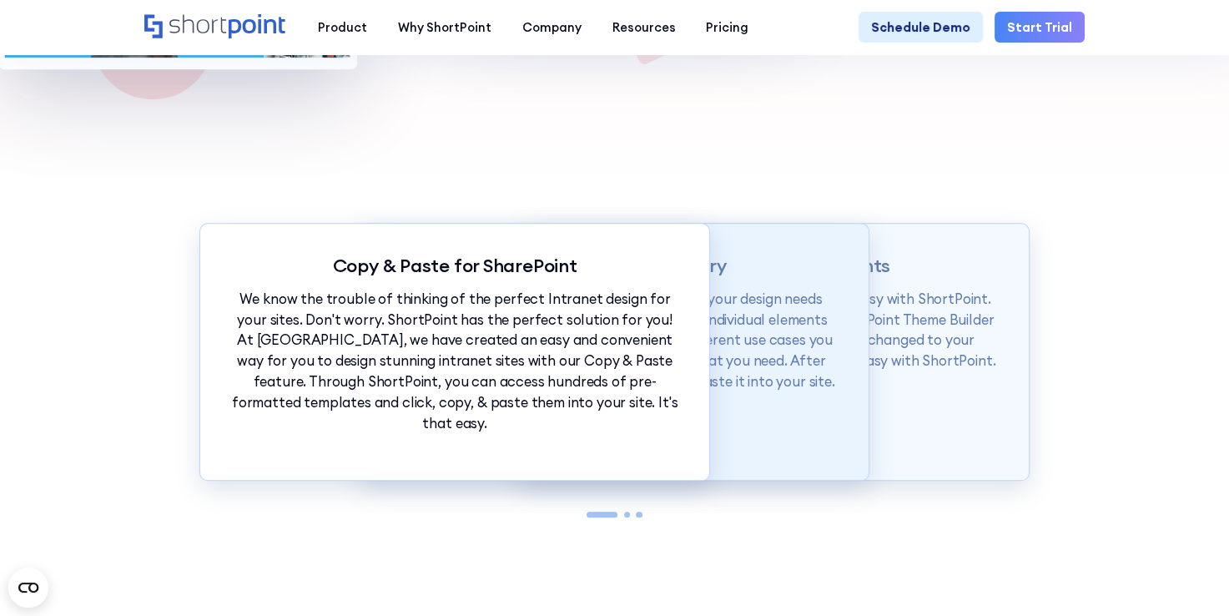
click at [826, 356] on p "Our Demos library is categorized according to your design needs from whole page…" at bounding box center [614, 340] width 447 height 103
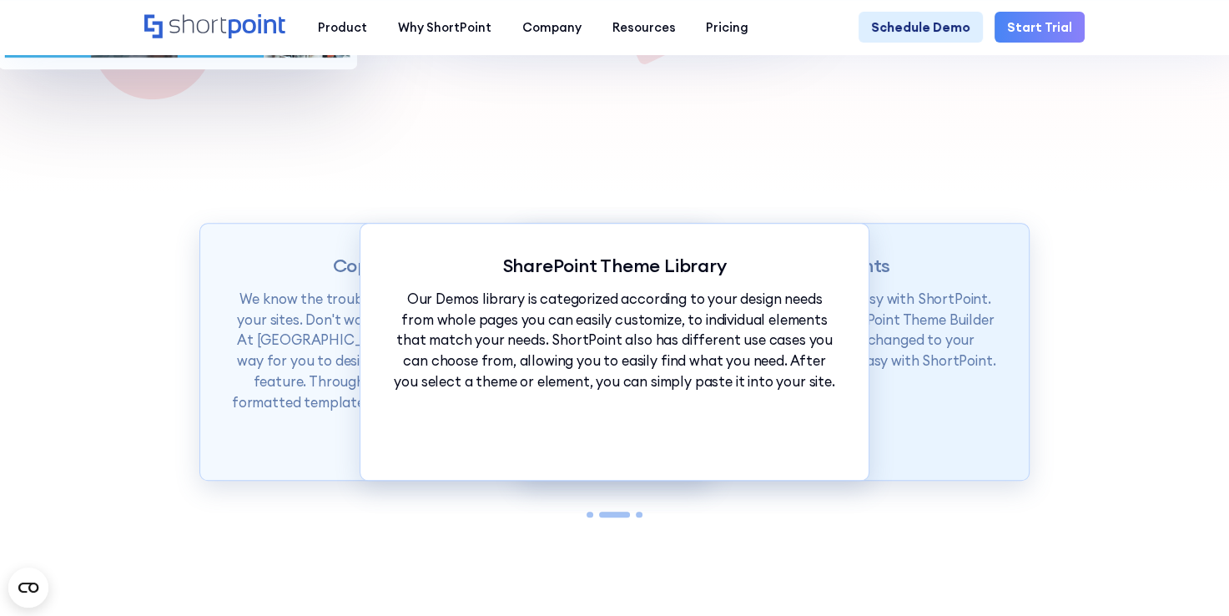
click at [919, 335] on p "Want to set branding for your whole site? It's easy with ShortPoint. You can se…" at bounding box center [774, 330] width 447 height 83
